Goal: Check status: Check status

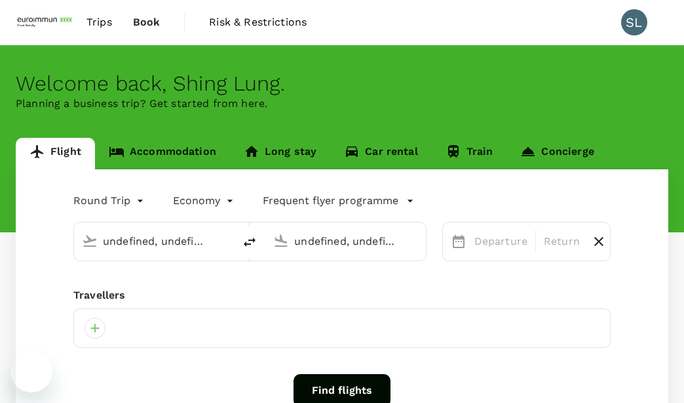
type input "Kuala Lumpur Intl ([GEOGRAPHIC_DATA])"
type input "Soekarno-Hatta Intl (CGK)"
type input "oneway"
type input "[GEOGRAPHIC_DATA] Intl (KNO)"
type input "Kuala Lumpur Intl ([GEOGRAPHIC_DATA])"
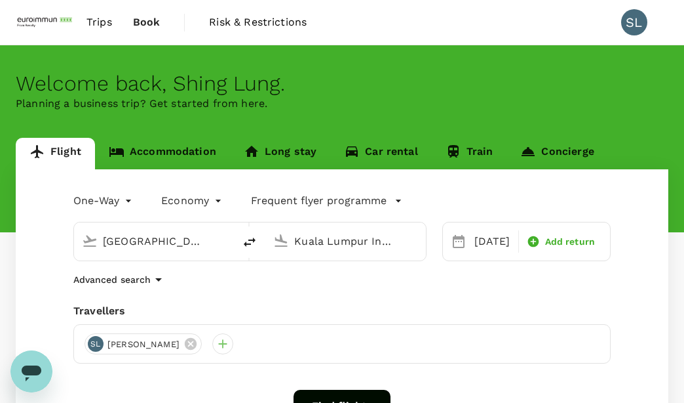
click at [89, 26] on span "Trips" at bounding box center [100, 22] width 26 height 16
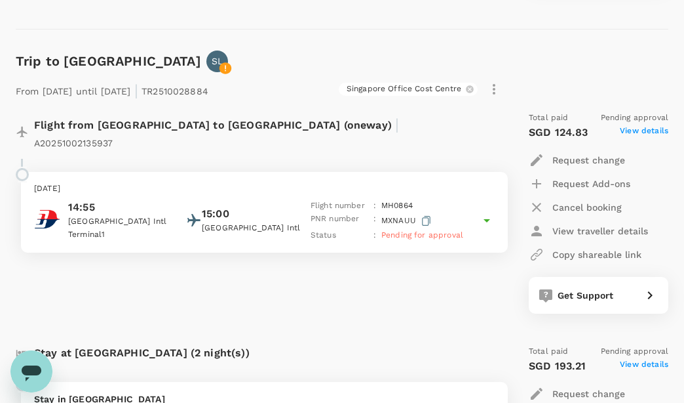
scroll to position [524, 0]
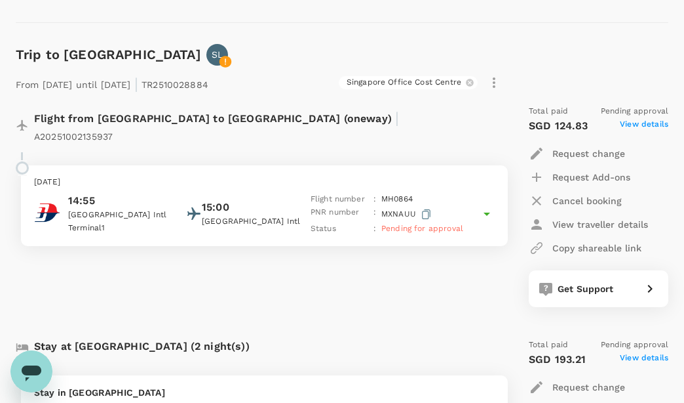
click at [364, 193] on p "Flight number" at bounding box center [340, 199] width 58 height 13
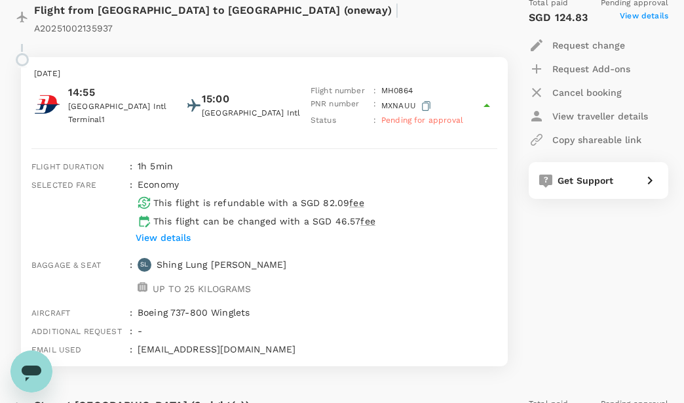
scroll to position [656, 0]
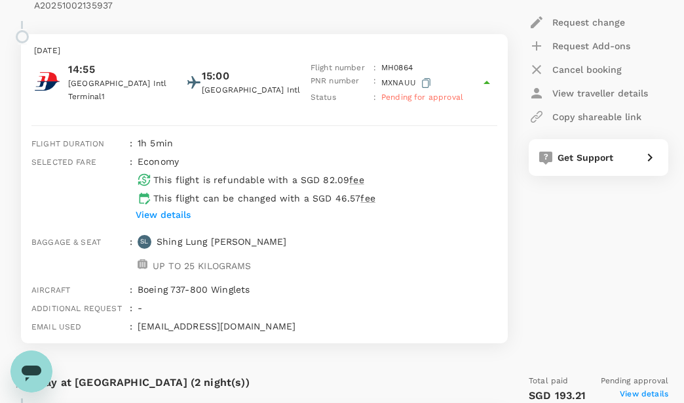
click at [189, 208] on p "View details" at bounding box center [163, 214] width 55 height 13
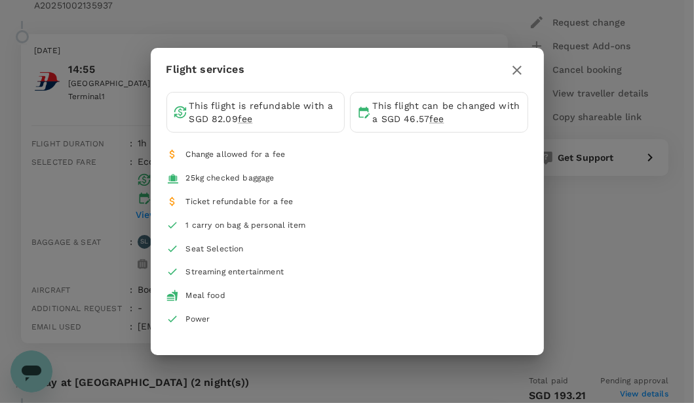
click at [522, 68] on icon "button" at bounding box center [517, 70] width 16 height 16
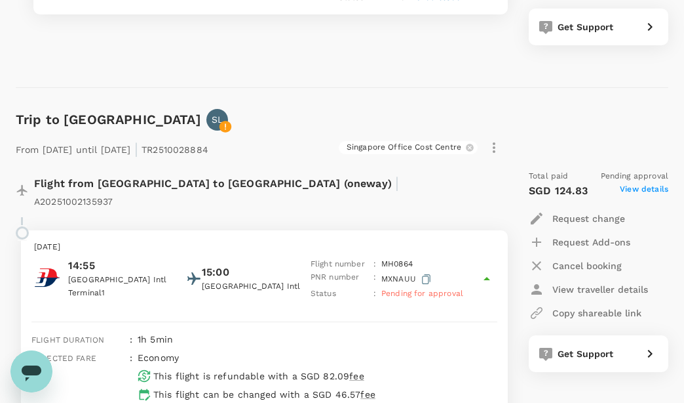
scroll to position [459, 0]
